Goal: Task Accomplishment & Management: Use online tool/utility

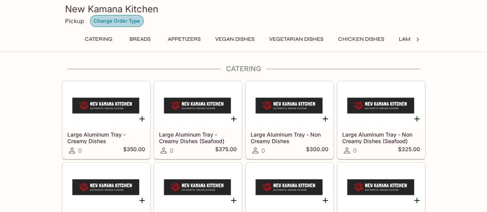
click at [107, 20] on button "Change Order Type" at bounding box center [116, 21] width 53 height 12
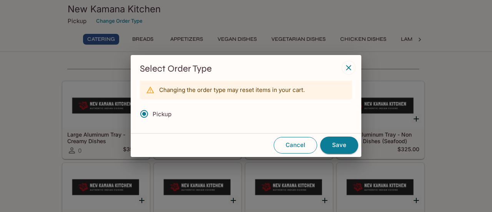
click at [290, 145] on button "Cancel" at bounding box center [295, 145] width 43 height 16
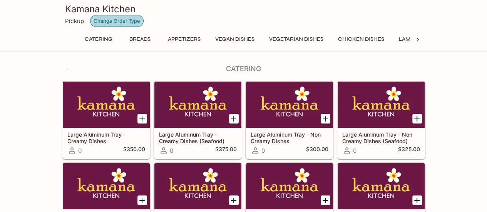
click at [105, 22] on button "Change Order Type" at bounding box center [116, 21] width 53 height 12
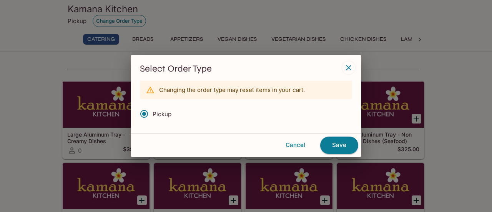
click at [105, 22] on div "Select Order Type Changing the order type may reset items in your cart. Pickup …" at bounding box center [246, 106] width 492 height 212
